Goal: Find specific page/section: Find specific page/section

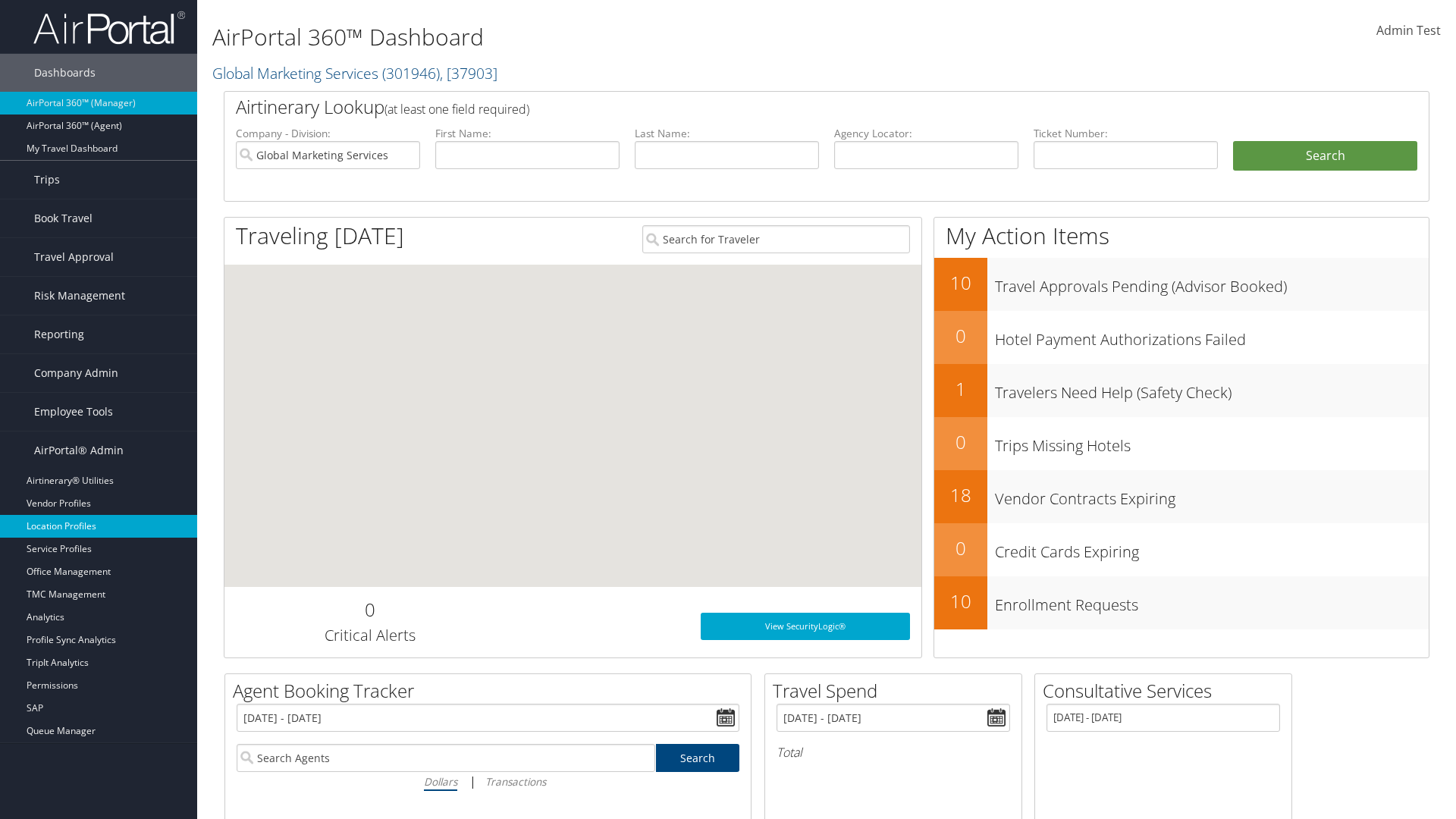
click at [99, 527] on link "Location Profiles" at bounding box center [99, 526] width 197 height 23
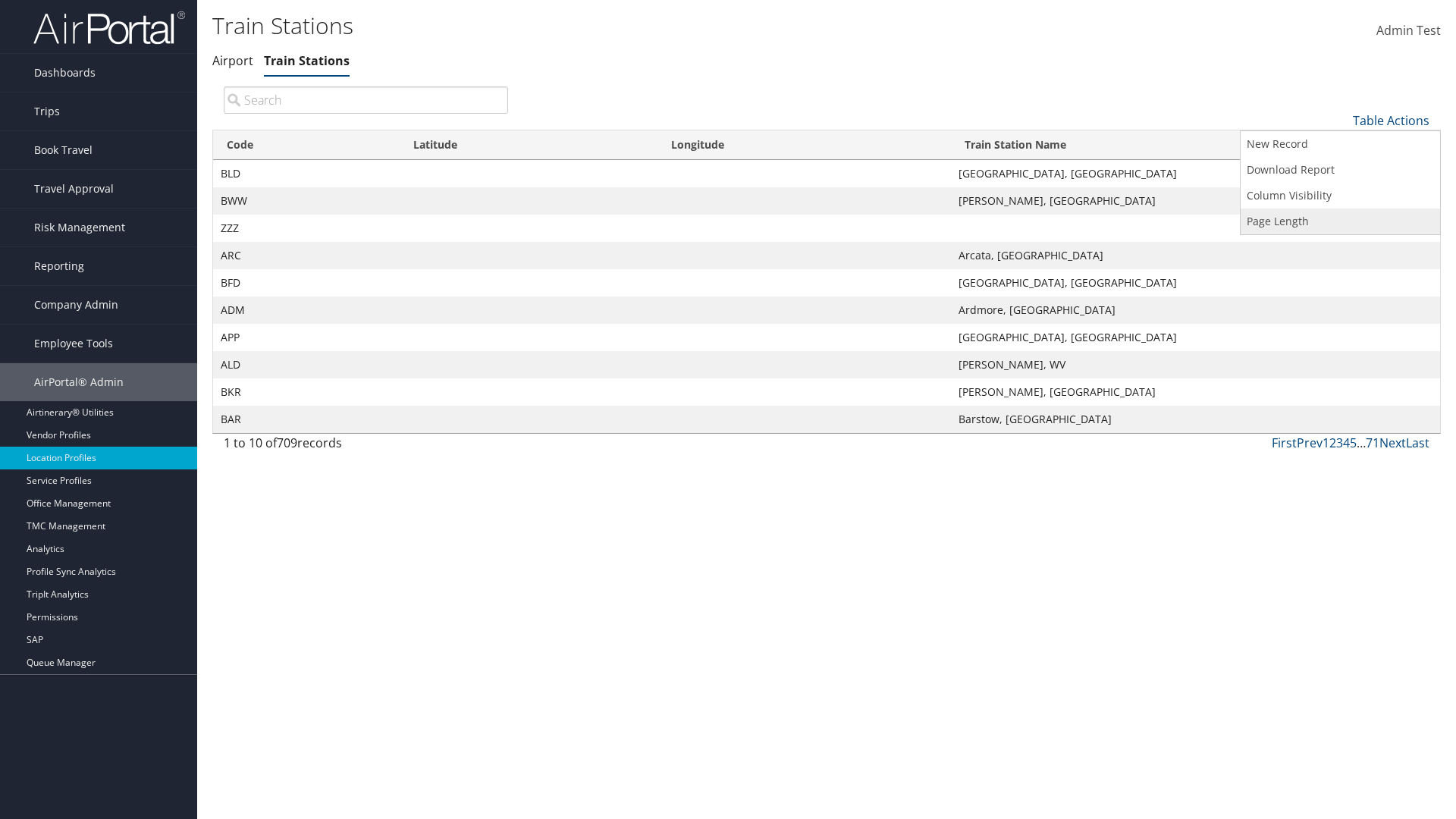
click at [1340, 220] on link "Page Length" at bounding box center [1340, 221] width 199 height 26
click at [1340, 171] on link "25" at bounding box center [1340, 172] width 199 height 26
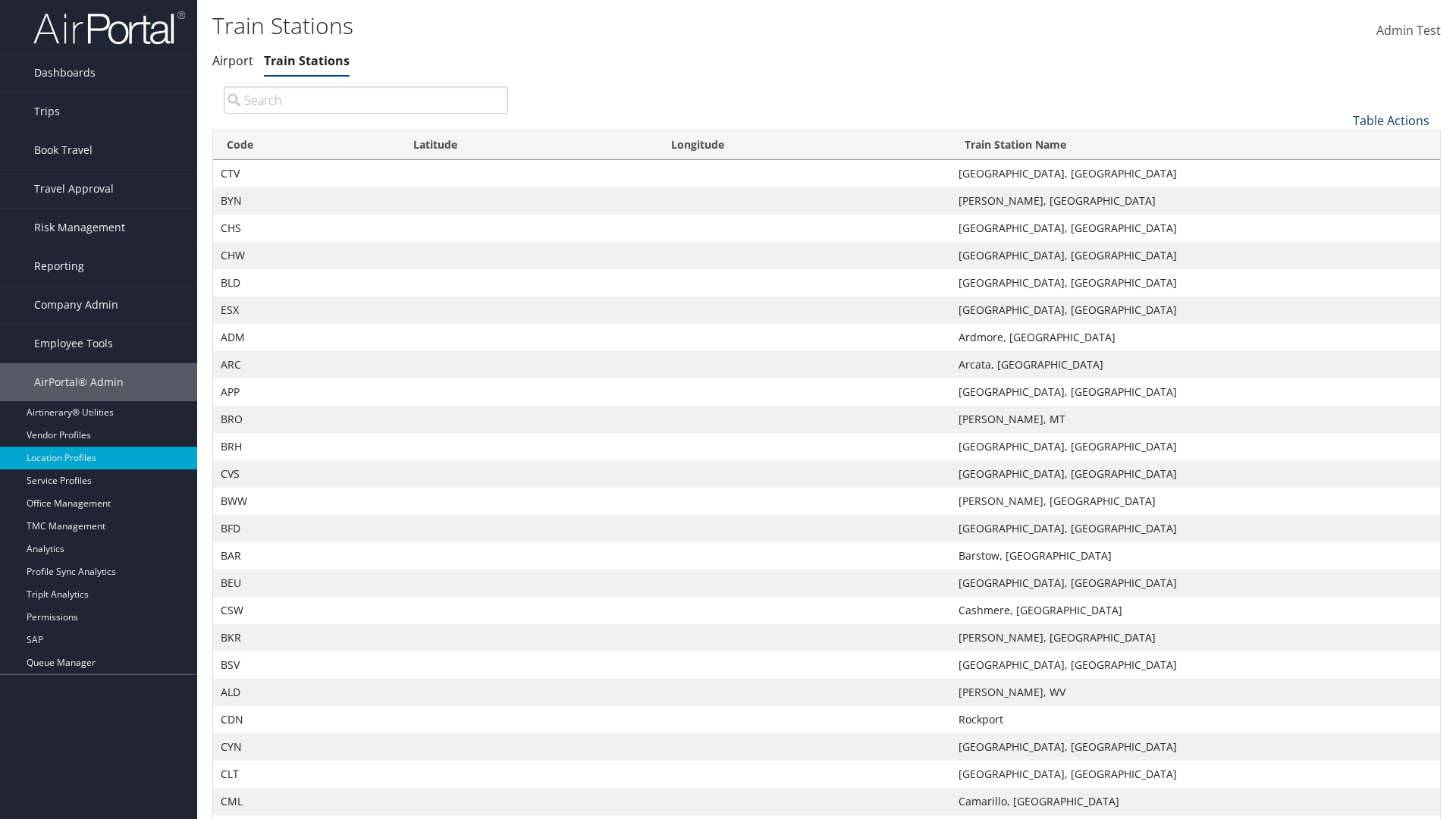
click at [1391, 120] on link "Table Actions" at bounding box center [1391, 121] width 77 height 17
click at [1340, 220] on link "Page Length" at bounding box center [1340, 221] width 199 height 26
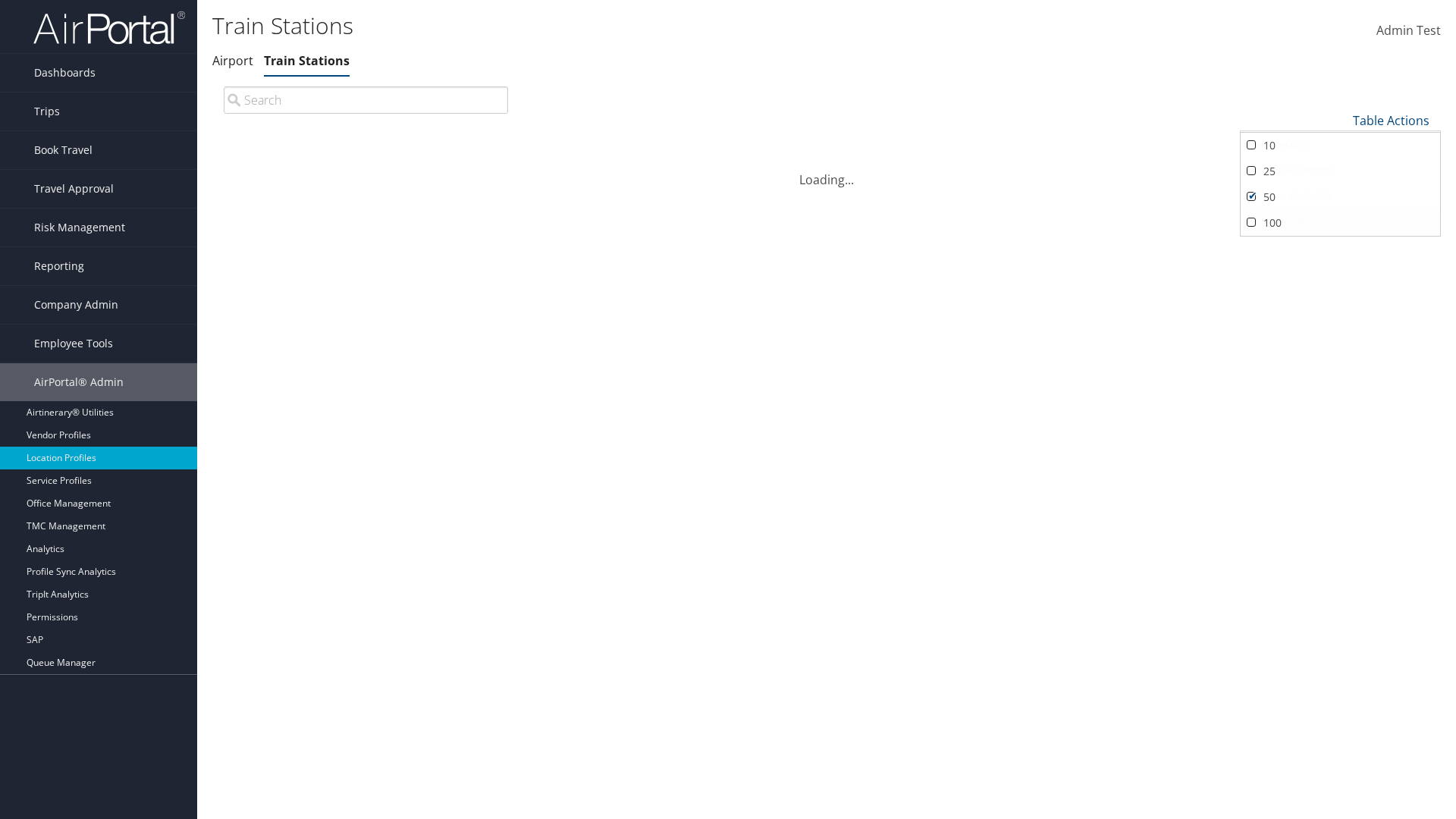
scroll to position [50, 0]
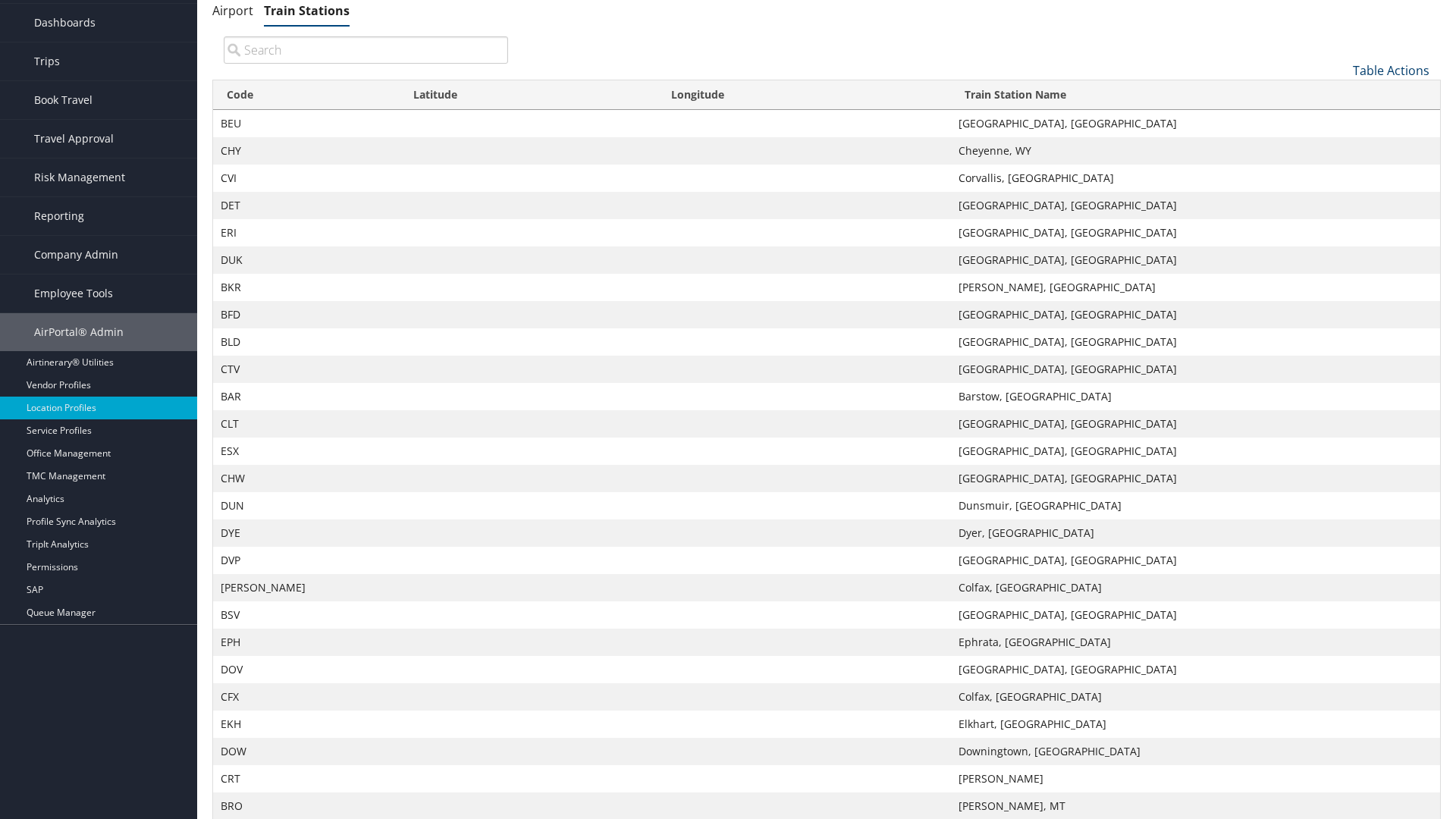
click at [1391, 79] on link "Table Actions" at bounding box center [1391, 70] width 77 height 17
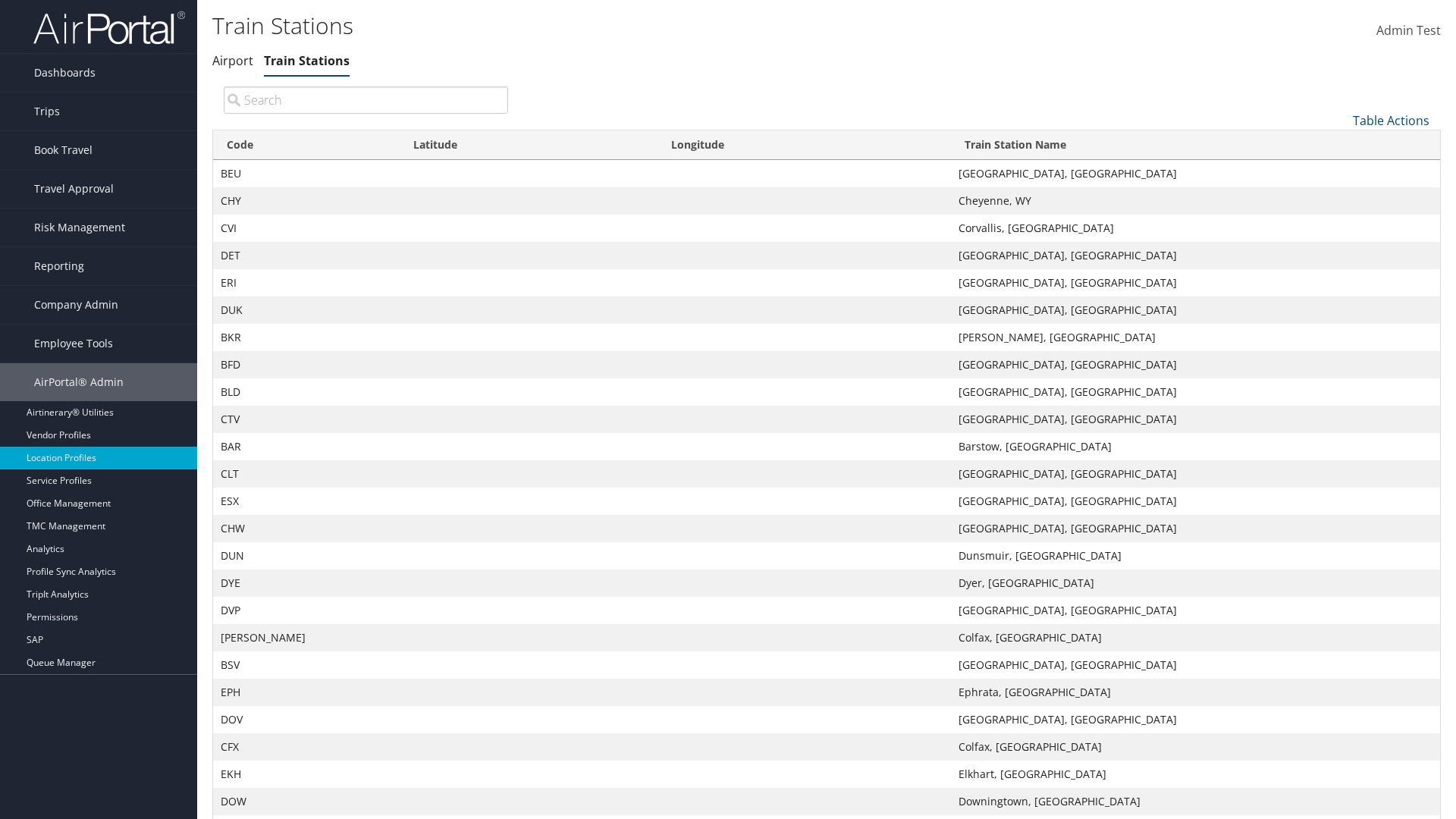
click at [1340, 220] on link "Page Length" at bounding box center [1340, 221] width 199 height 26
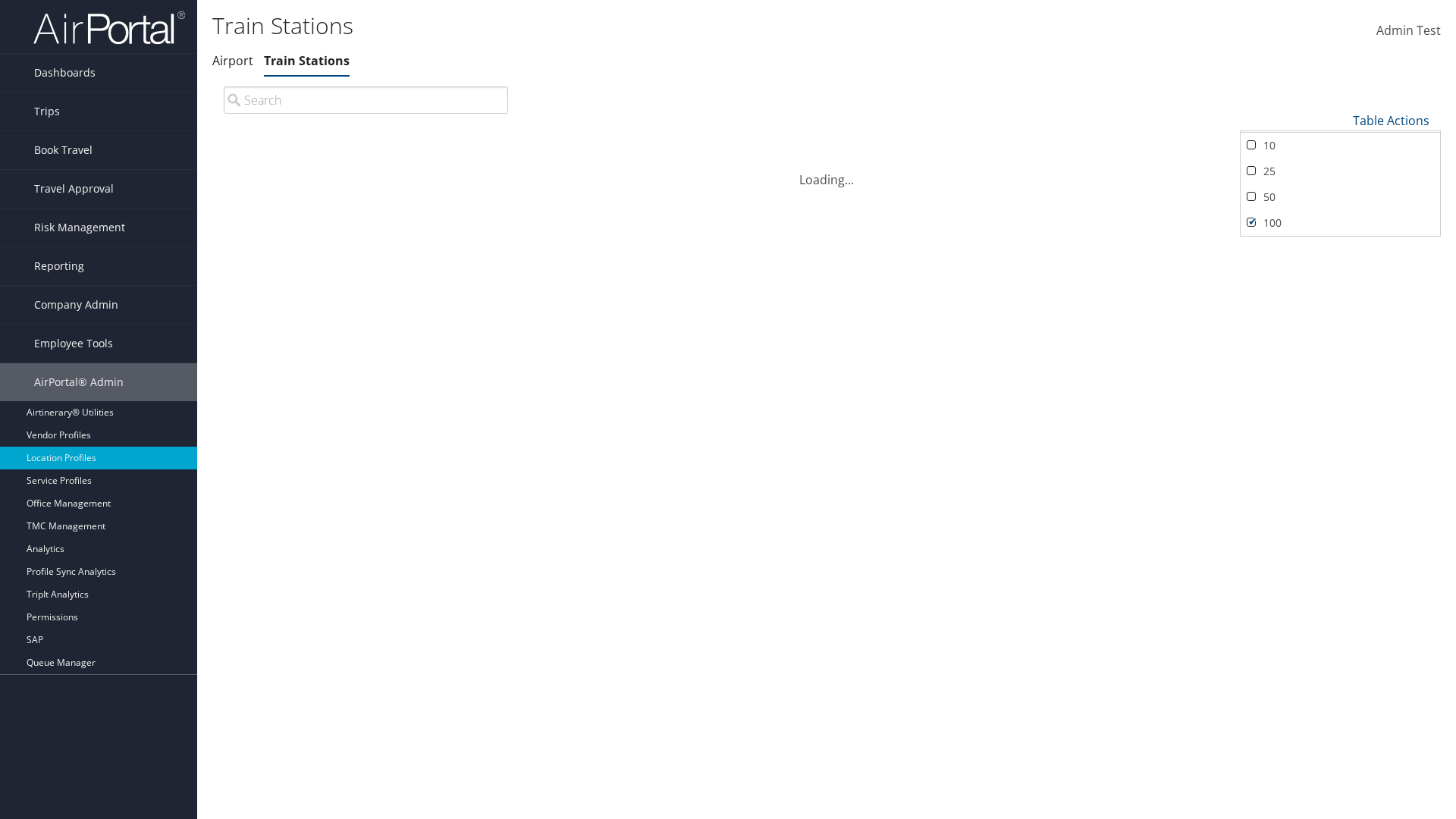
scroll to position [130, 0]
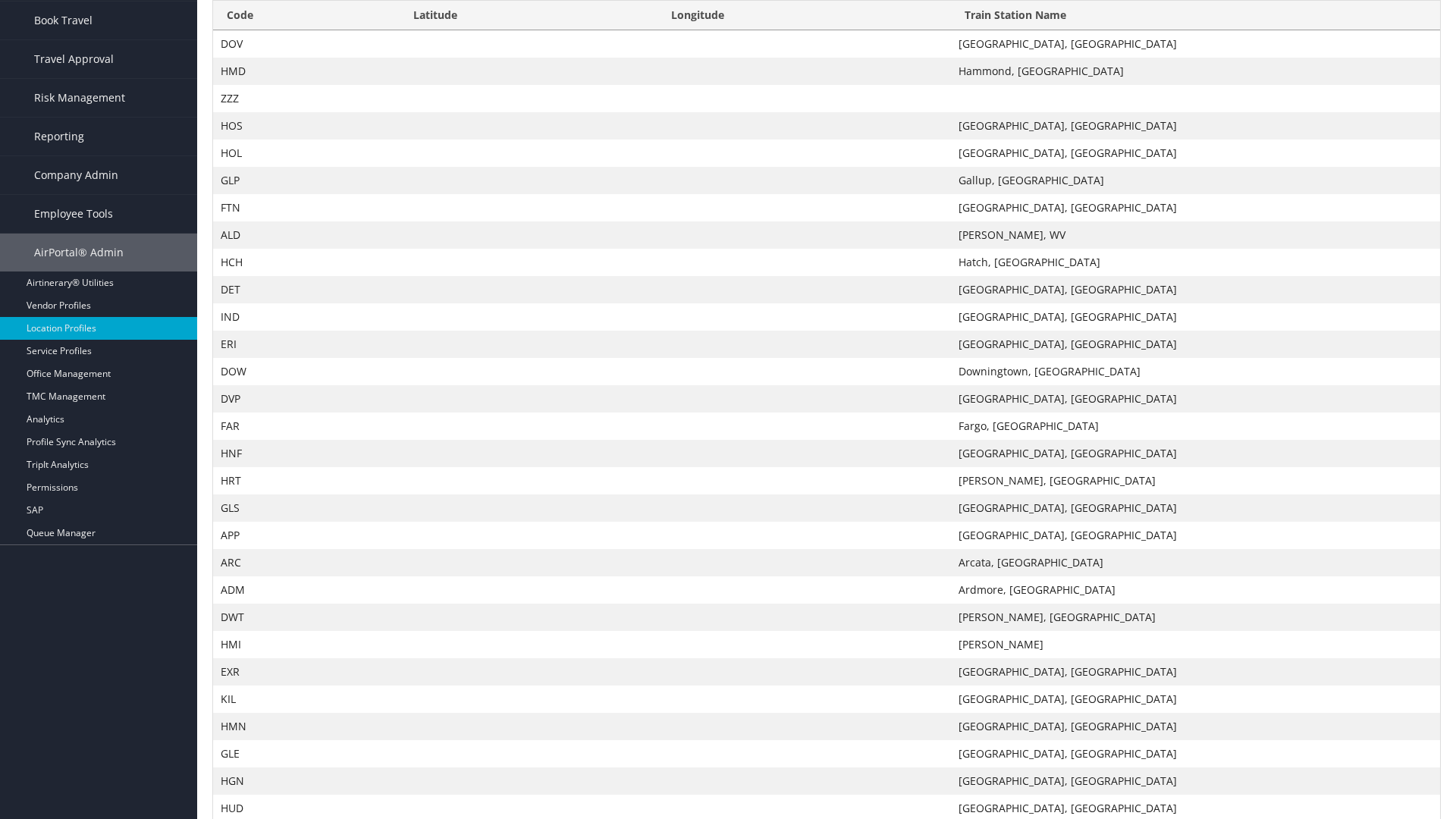
click at [306, 30] on th "Code" at bounding box center [306, 16] width 186 height 30
